Goal: Task Accomplishment & Management: Use online tool/utility

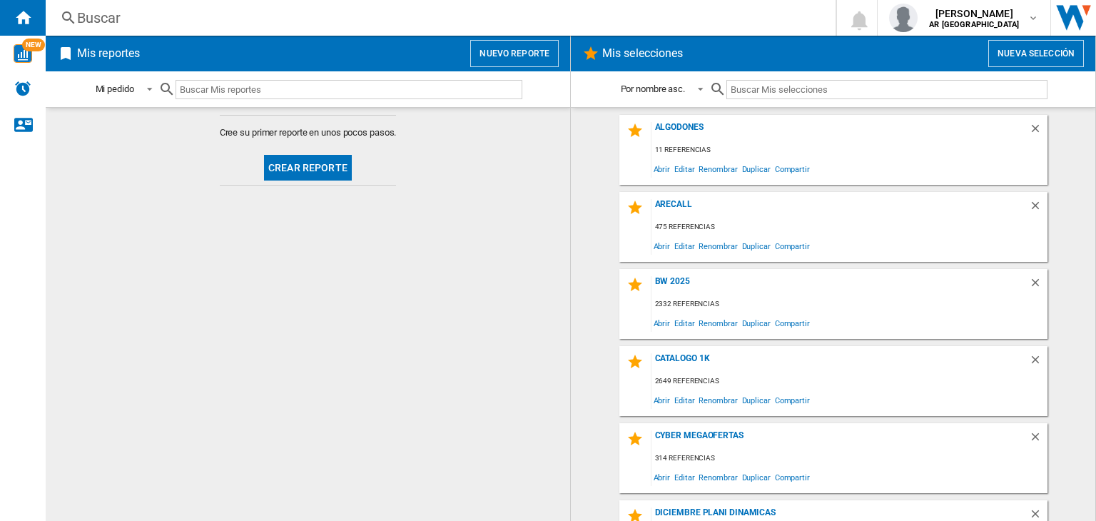
click at [499, 56] on button "Nuevo reporte" at bounding box center [514, 53] width 88 height 27
click at [513, 46] on button "Nuevo reporte" at bounding box center [514, 53] width 88 height 27
click at [532, 58] on button "Nuevo reporte" at bounding box center [514, 53] width 88 height 27
click at [280, 160] on button "Crear reporte" at bounding box center [308, 168] width 88 height 26
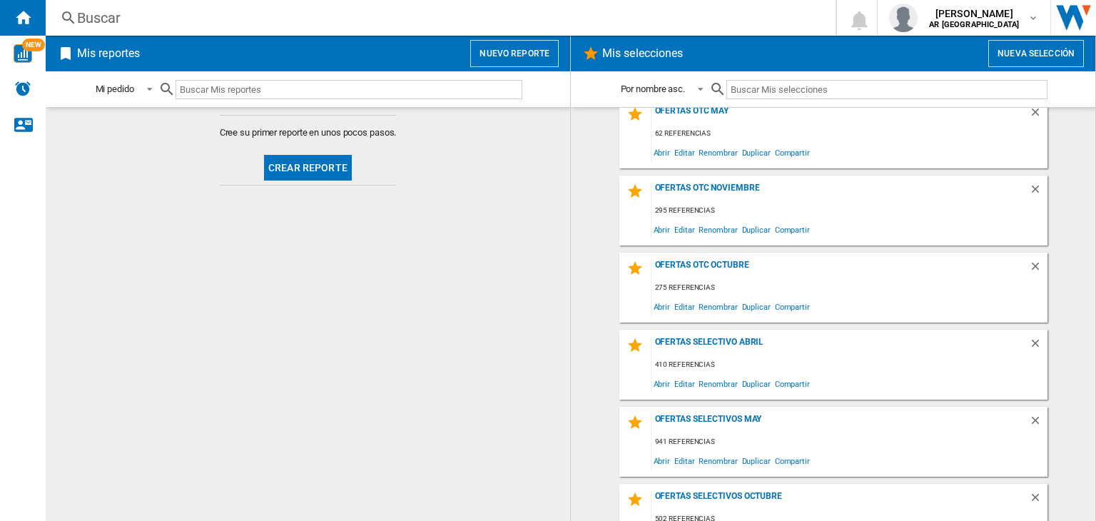
scroll to position [3281, 0]
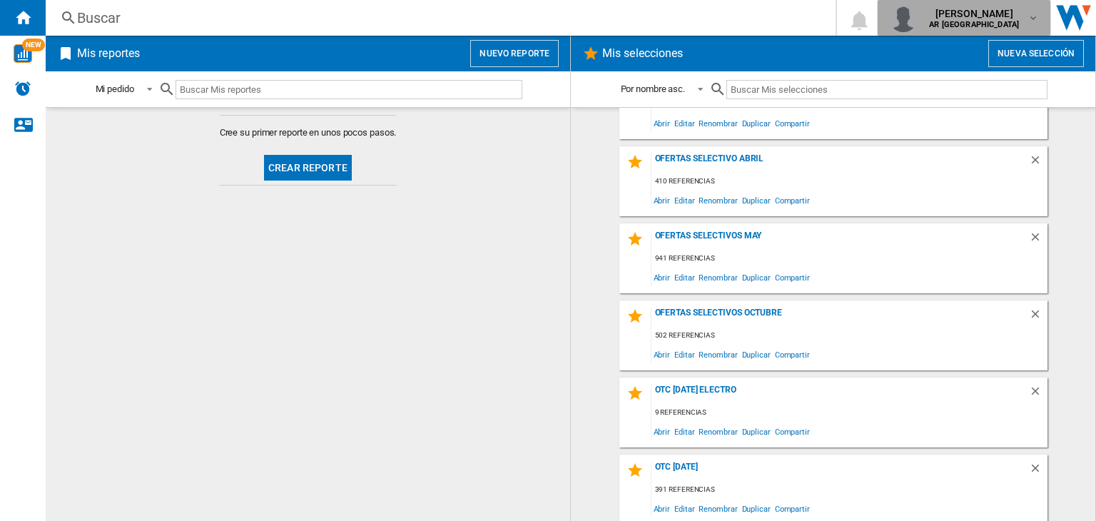
click at [1010, 15] on span "[PERSON_NAME]" at bounding box center [974, 13] width 90 height 14
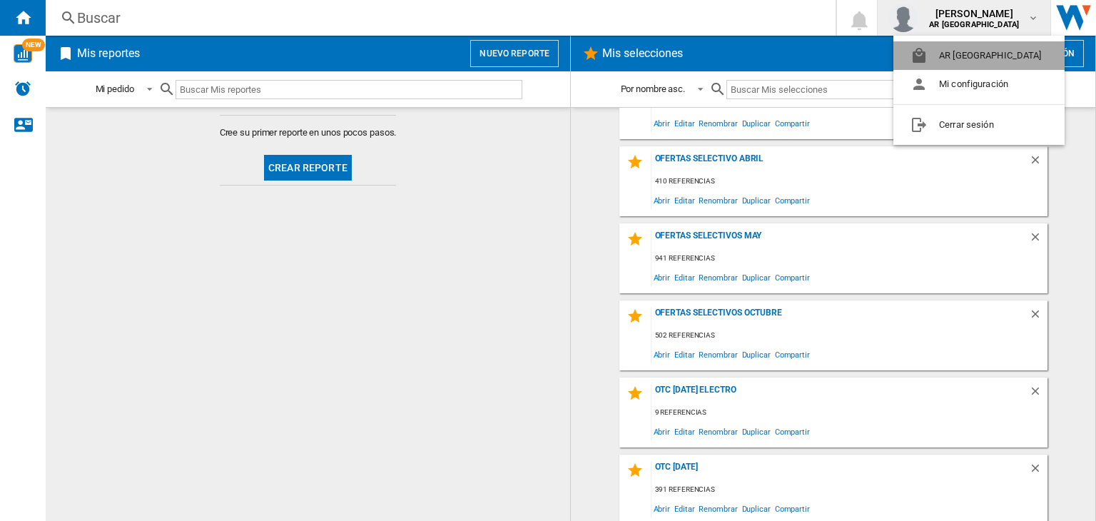
click at [989, 57] on button "AR [GEOGRAPHIC_DATA]" at bounding box center [978, 55] width 171 height 29
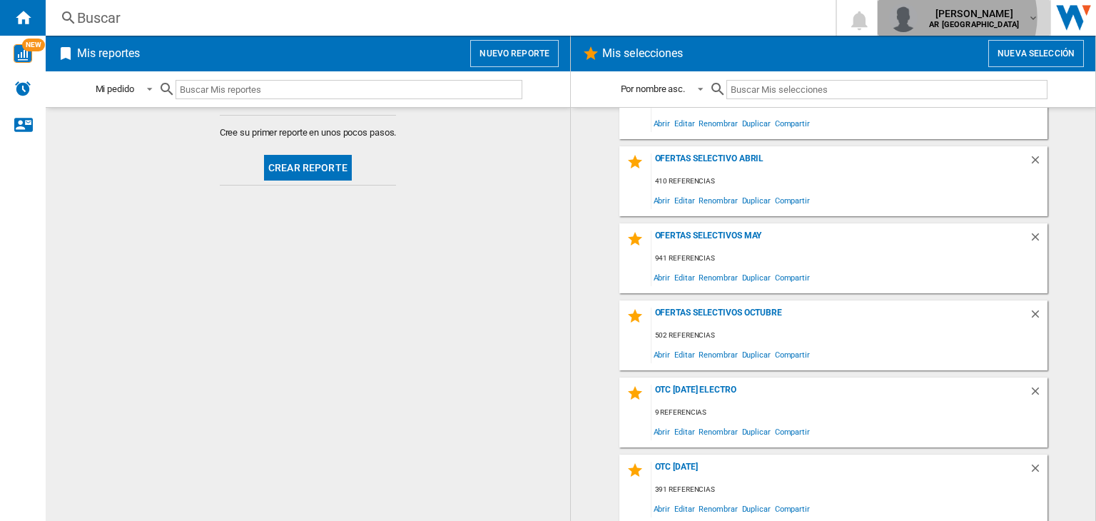
click at [970, 17] on span "[PERSON_NAME]" at bounding box center [974, 13] width 90 height 14
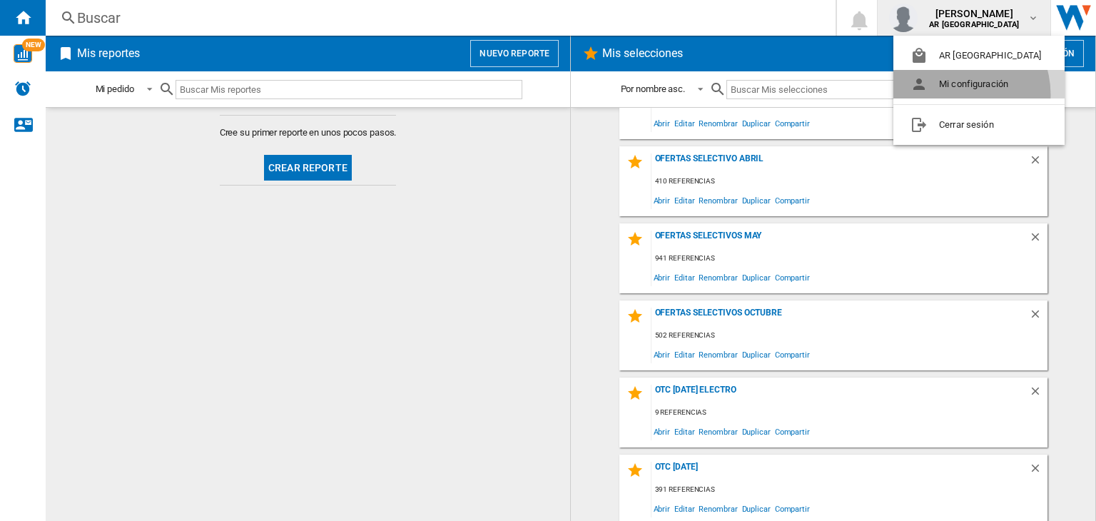
click at [956, 94] on button "Mi configuración" at bounding box center [978, 84] width 171 height 29
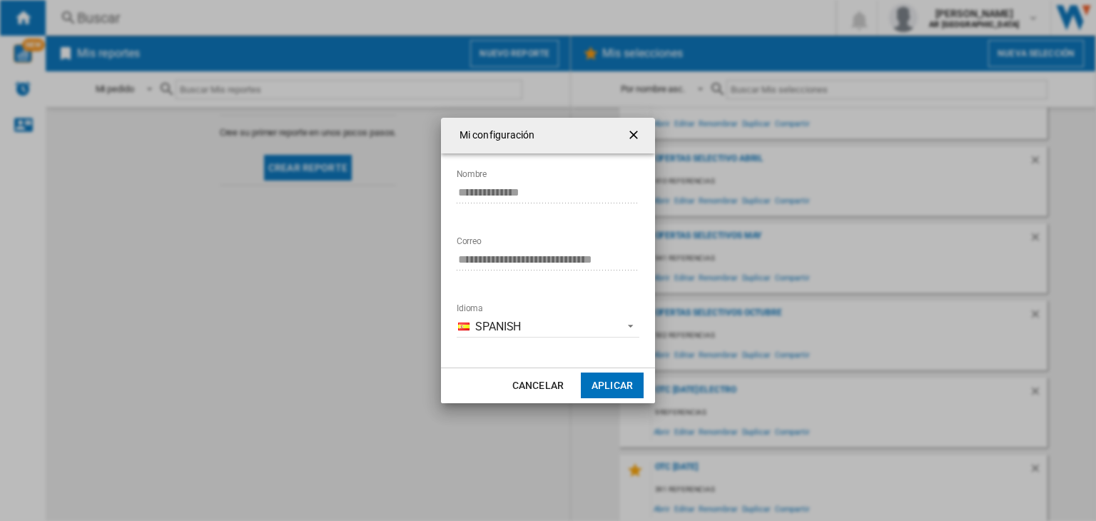
click at [634, 138] on ng-md-icon "getI18NText('BUTTONS.CLOSE_DIALOG')" at bounding box center [634, 136] width 17 height 17
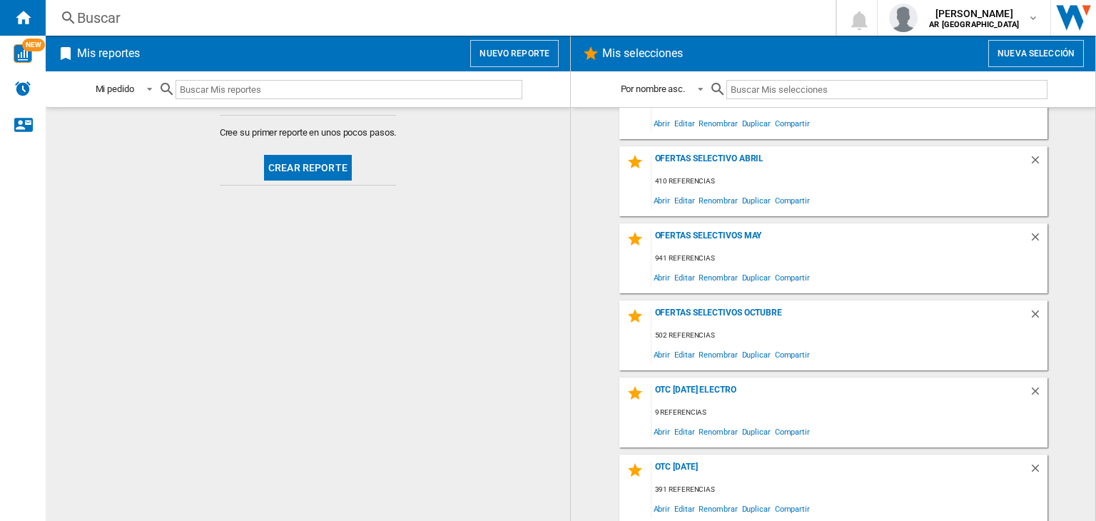
click at [514, 52] on button "Nuevo reporte" at bounding box center [514, 53] width 88 height 27
